Goal: Use online tool/utility

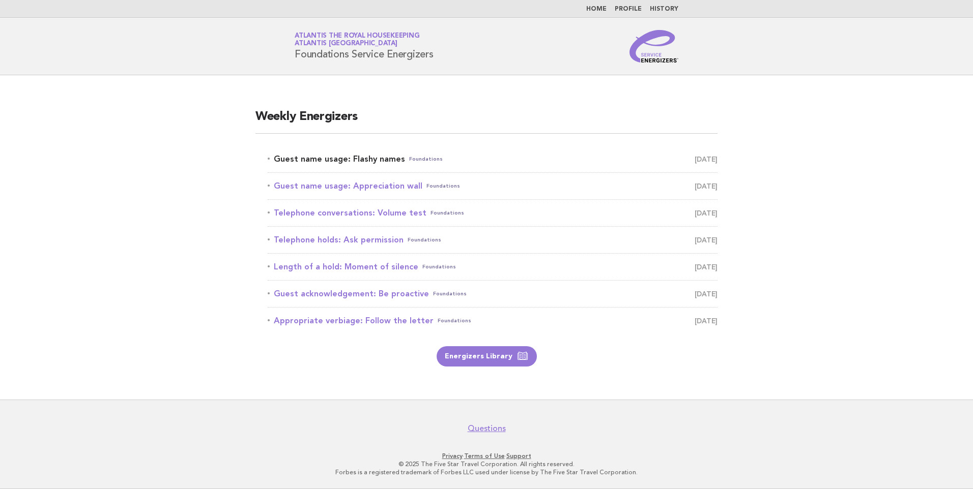
click at [348, 160] on link "Guest name usage: Flashy names Foundations [DATE]" at bounding box center [493, 159] width 450 height 14
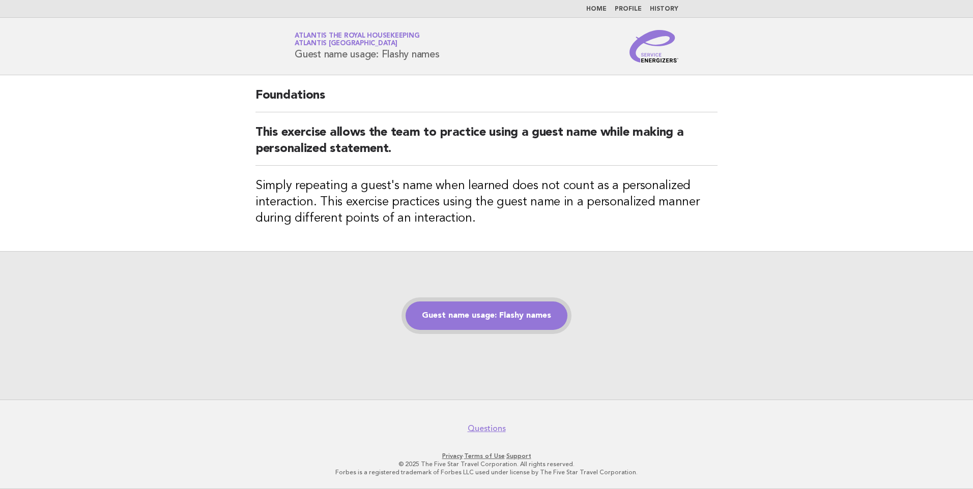
click at [478, 310] on link "Guest name usage: Flashy names" at bounding box center [486, 316] width 162 height 28
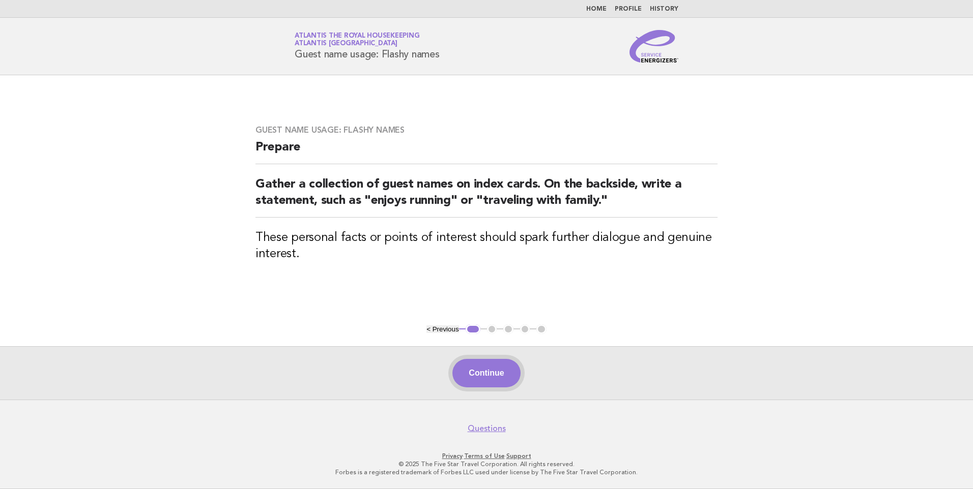
click at [498, 371] on button "Continue" at bounding box center [486, 373] width 68 height 28
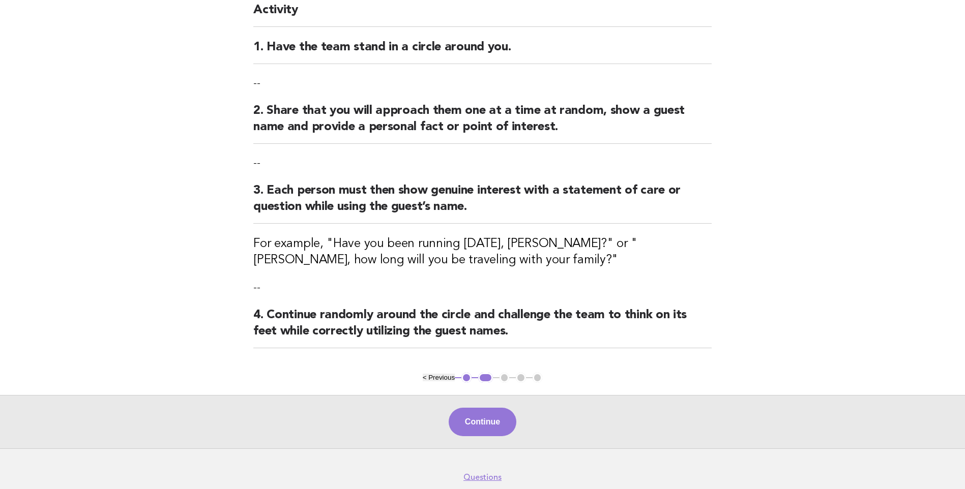
scroll to position [102, 0]
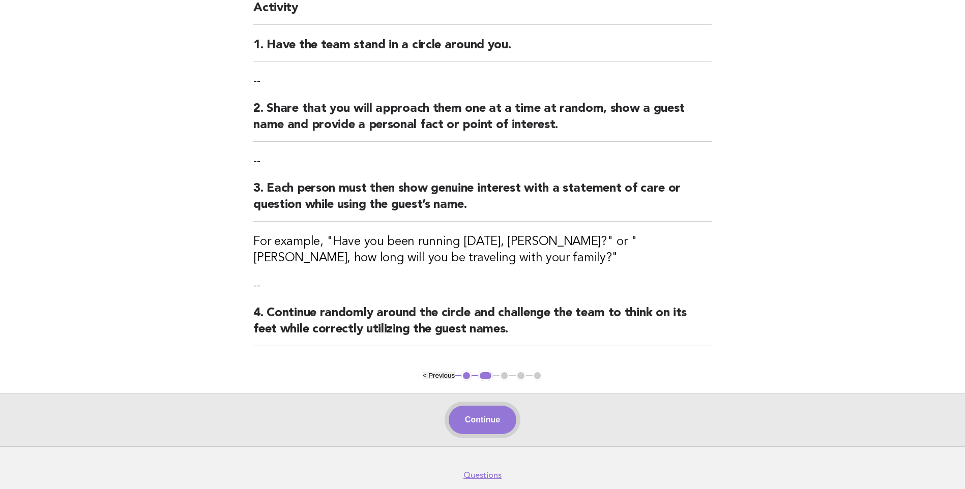
click at [498, 421] on button "Continue" at bounding box center [483, 420] width 68 height 28
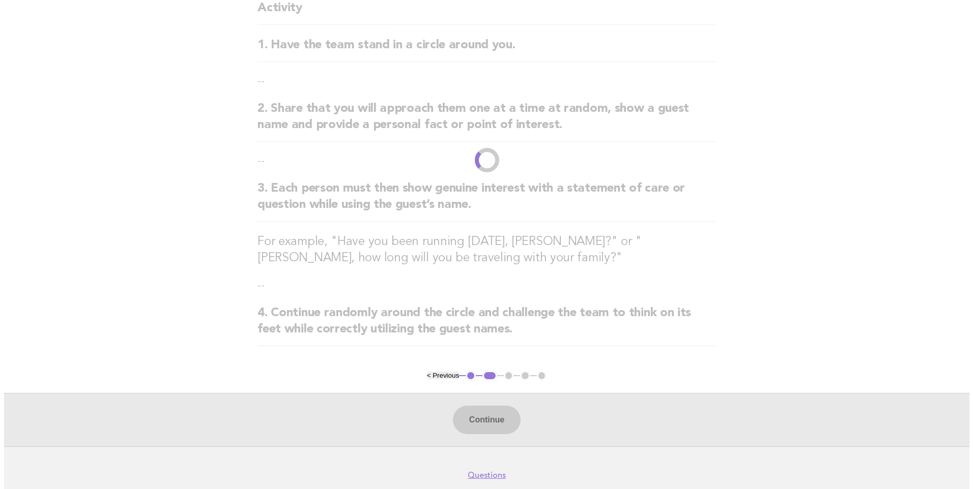
scroll to position [0, 0]
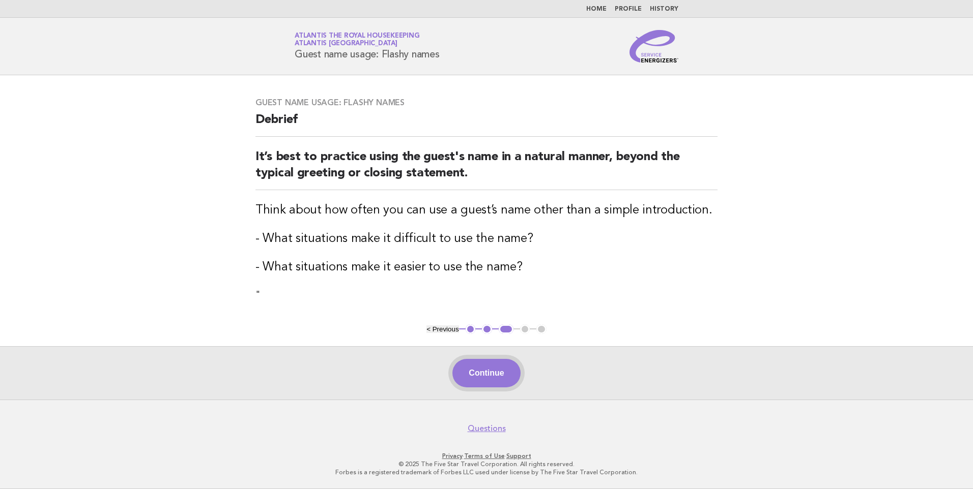
click at [481, 372] on button "Continue" at bounding box center [486, 373] width 68 height 28
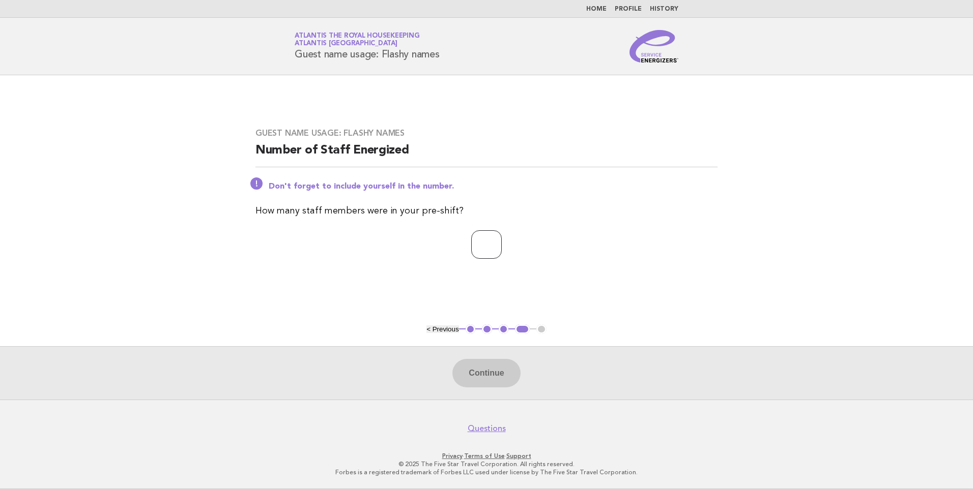
click at [480, 244] on input "number" at bounding box center [486, 244] width 31 height 28
type input "**"
click at [483, 375] on button "Continue" at bounding box center [486, 373] width 68 height 28
